Goal: Information Seeking & Learning: Check status

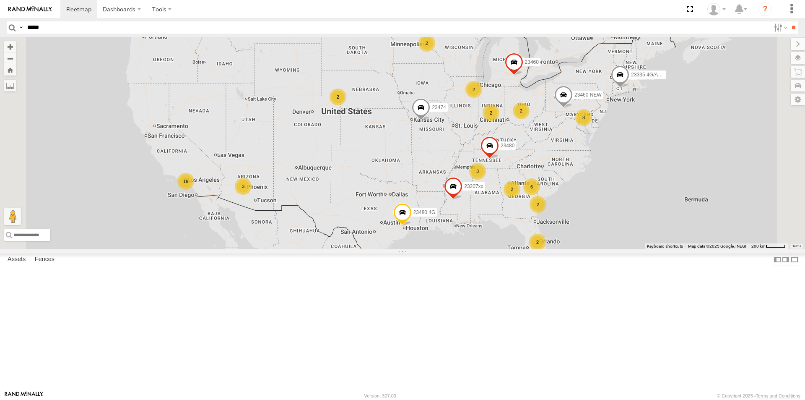
type input "*****"
click at [789, 21] on input "**" at bounding box center [794, 27] width 10 height 12
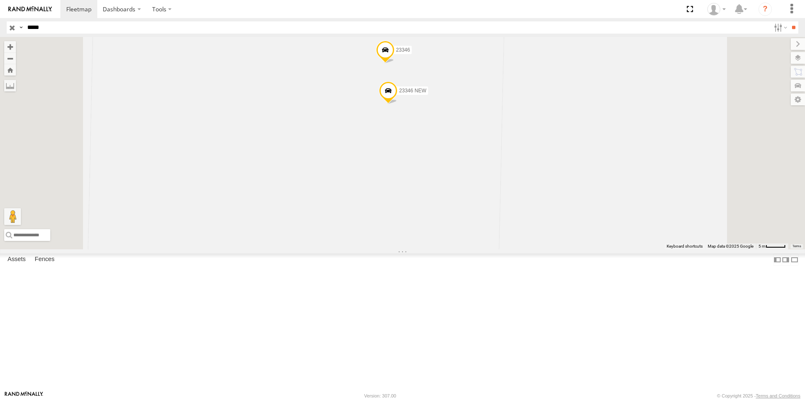
click at [395, 63] on span at bounding box center [385, 52] width 18 height 23
click at [398, 104] on span at bounding box center [388, 92] width 18 height 23
click at [399, 196] on div "23346 4G 23346 23346 NEW 23346 [GEOGRAPHIC_DATA] 39.83605 , -83.08622 0 17:05:5…" at bounding box center [402, 143] width 805 height 212
click at [395, 63] on span at bounding box center [385, 52] width 18 height 23
click at [417, 171] on div "23346 4G 23346 23346 NEW 23346 All [GEOGRAPHIC_DATA] 39.83615 , -83.08623 0 16:…" at bounding box center [402, 143] width 805 height 212
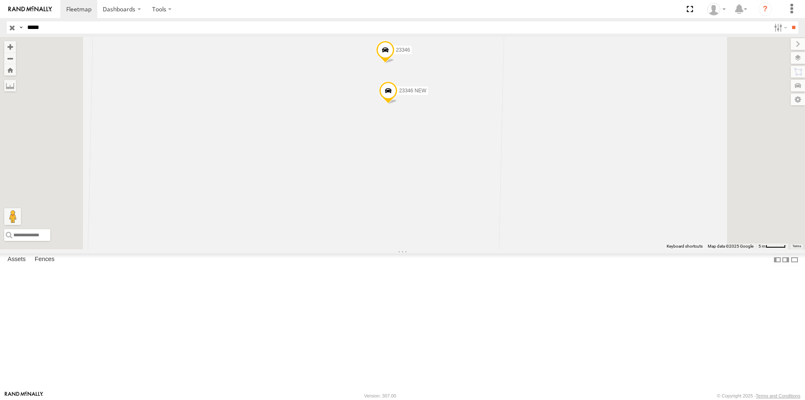
click at [395, 63] on span at bounding box center [385, 52] width 18 height 23
click at [451, 155] on div "23346 4G 23346 23346 NEW 23346 All [GEOGRAPHIC_DATA] 39.83615 , -83.08623 0 16:…" at bounding box center [402, 143] width 805 height 212
drag, startPoint x: 492, startPoint y: 125, endPoint x: 472, endPoint y: 153, distance: 34.3
click at [472, 153] on div "23346 4G 23346 23346 NEW" at bounding box center [402, 143] width 805 height 212
drag, startPoint x: 494, startPoint y: 126, endPoint x: 490, endPoint y: 125, distance: 4.3
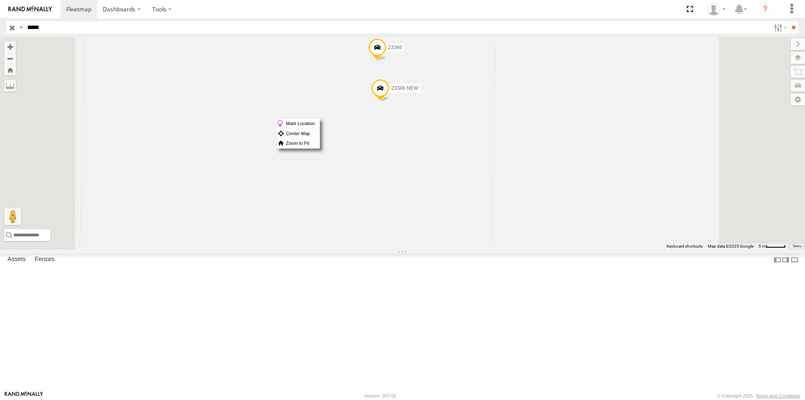
drag, startPoint x: 486, startPoint y: 118, endPoint x: 481, endPoint y: 156, distance: 38.1
click at [390, 102] on span at bounding box center [380, 90] width 18 height 23
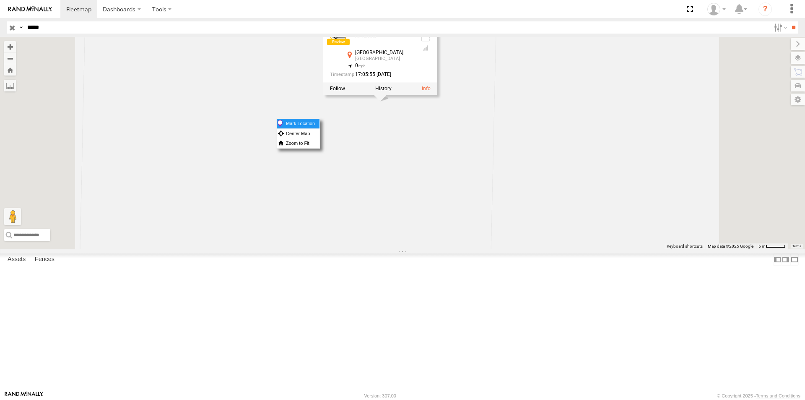
click at [320, 123] on label "Mark Location" at bounding box center [298, 124] width 43 height 10
click at [428, 224] on div "23346 4G 23346 23346 NEW 23346 [GEOGRAPHIC_DATA] 39.83605 , -83.08622 0 17:05:5…" at bounding box center [402, 143] width 805 height 212
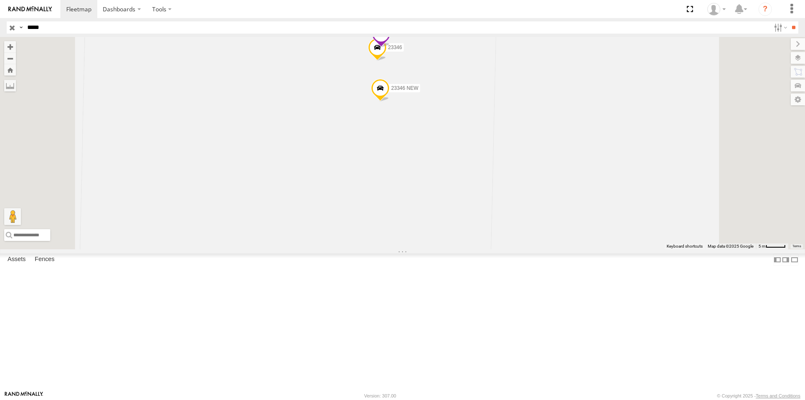
click at [391, 47] on span at bounding box center [381, 36] width 18 height 23
